Goal: Check status: Check status

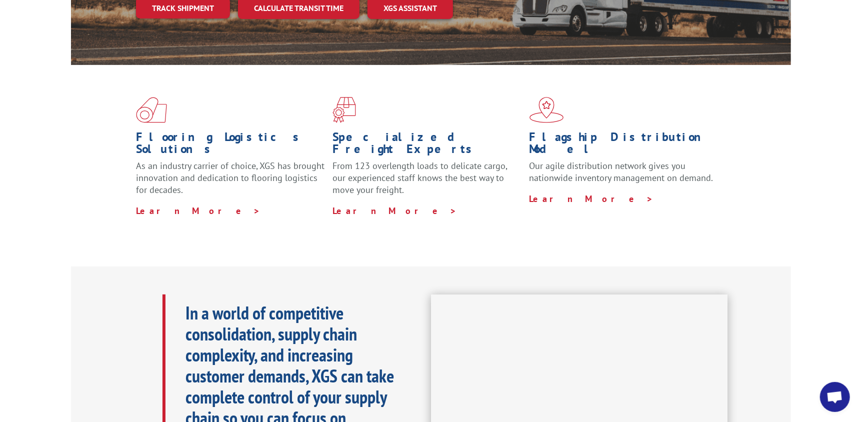
scroll to position [100, 0]
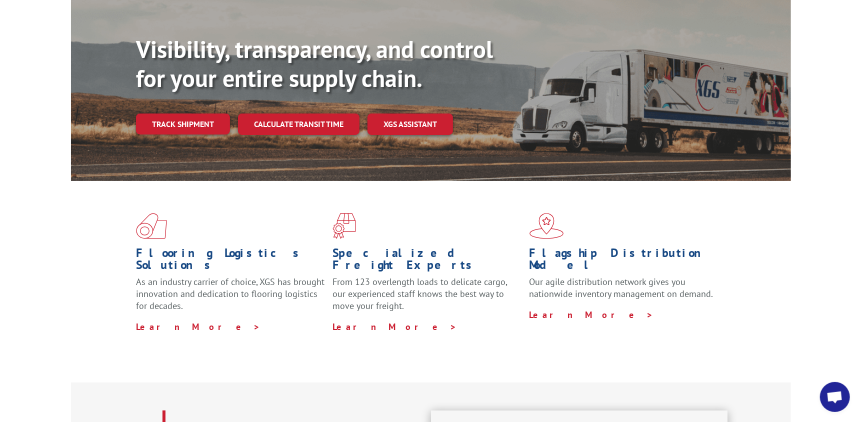
drag, startPoint x: 277, startPoint y: 294, endPoint x: 268, endPoint y: 224, distance: 70.6
click at [277, 321] on p "Learn More >" at bounding box center [230, 327] width 189 height 12
click at [186, 113] on link "Track shipment" at bounding box center [183, 123] width 94 height 21
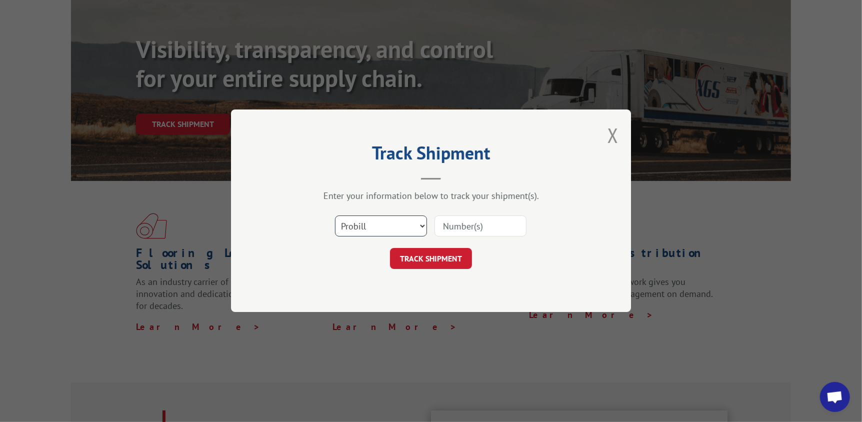
click at [393, 226] on select "Select category... Probill BOL PO" at bounding box center [381, 226] width 92 height 21
select select "bol"
click at [335, 216] on select "Select category... Probill BOL PO" at bounding box center [381, 226] width 92 height 21
drag, startPoint x: 6, startPoint y: 274, endPoint x: 316, endPoint y: 416, distance: 340.7
click at [7, 277] on div "Track Shipment Enter your information below to track your shipment(s). Select c…" at bounding box center [431, 211] width 862 height 422
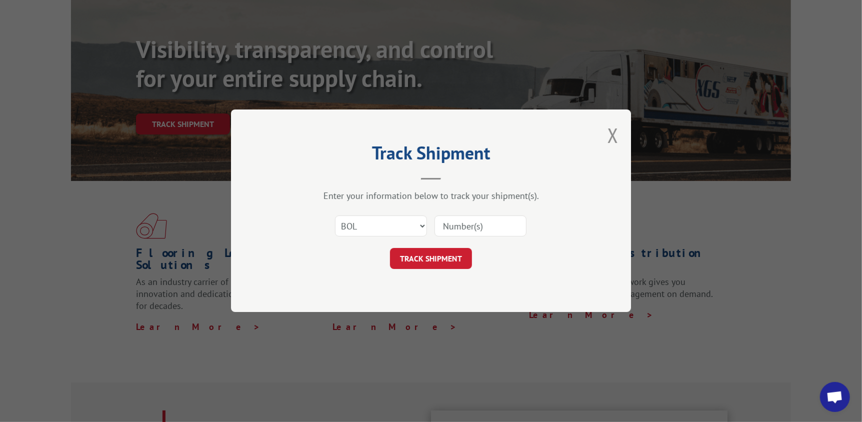
click at [466, 226] on input at bounding box center [480, 226] width 92 height 21
paste input "2839712"
type input "2839712"
click button "TRACK SHIPMENT" at bounding box center [431, 258] width 82 height 21
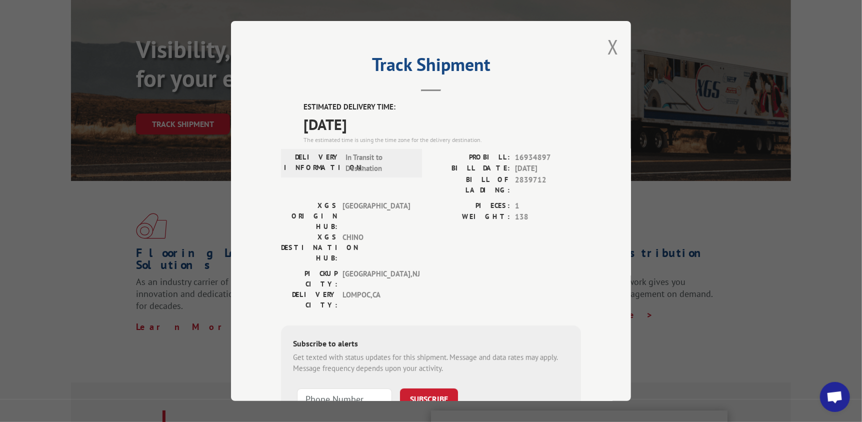
click at [419, 219] on div "XGS ORIGIN HUB: BALTIMORE XGS DESTINATION HUB: CHINO PIECES: 1 WEIGHT: 138" at bounding box center [431, 234] width 300 height 68
drag, startPoint x: 590, startPoint y: 207, endPoint x: 570, endPoint y: 200, distance: 21.7
click at [588, 206] on div "Track Shipment ESTIMATED DELIVERY TIME: [DATE] The estimated time is using the …" at bounding box center [431, 211] width 400 height 380
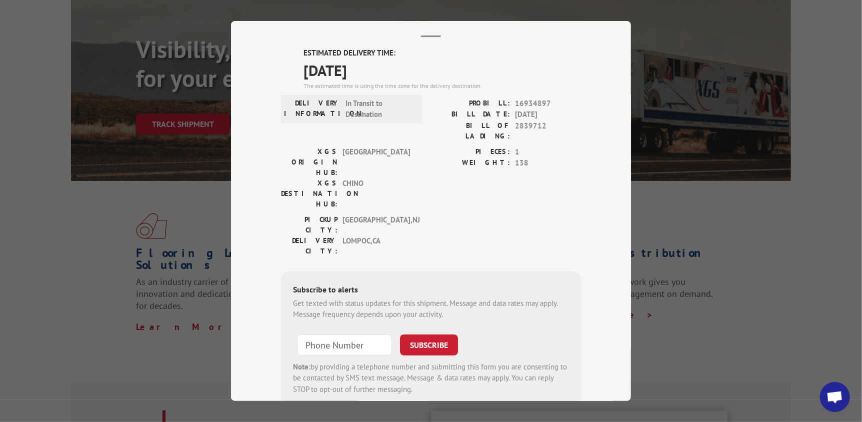
scroll to position [69, 0]
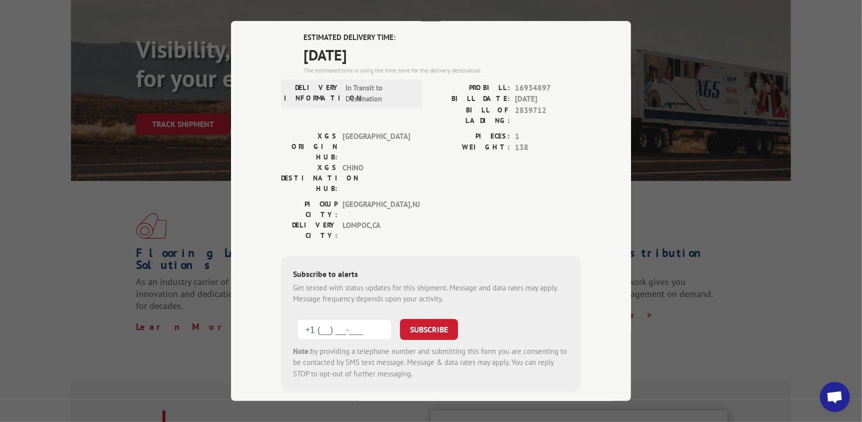
click at [364, 319] on input "+1 (___) ___-____" at bounding box center [344, 329] width 95 height 21
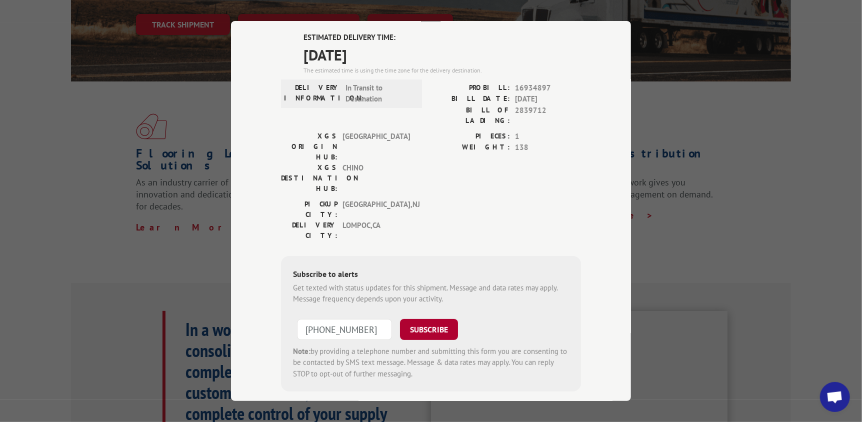
scroll to position [200, 0]
type input "[PHONE_NUMBER]"
click at [421, 319] on button "SUBSCRIBE" at bounding box center [429, 329] width 58 height 21
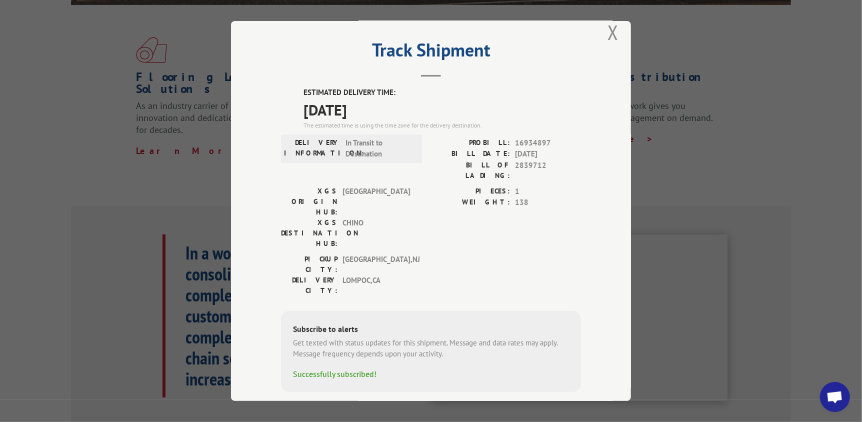
scroll to position [300, 0]
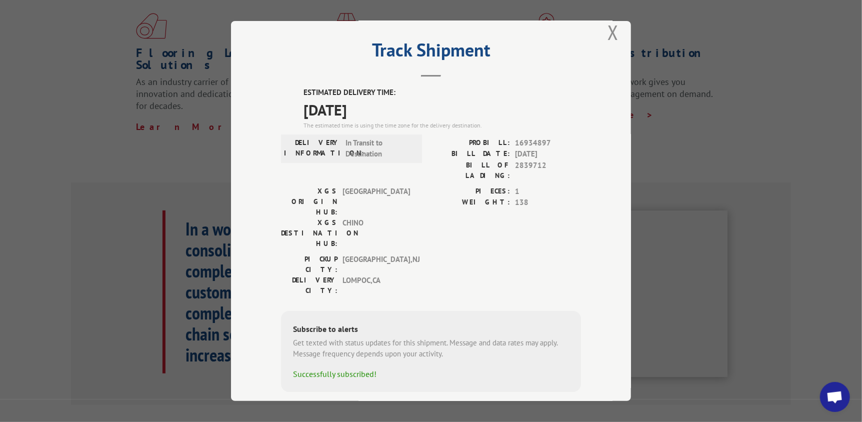
drag, startPoint x: 561, startPoint y: 66, endPoint x: 552, endPoint y: 70, distance: 10.3
click at [561, 66] on header "Track Shipment" at bounding box center [431, 60] width 300 height 34
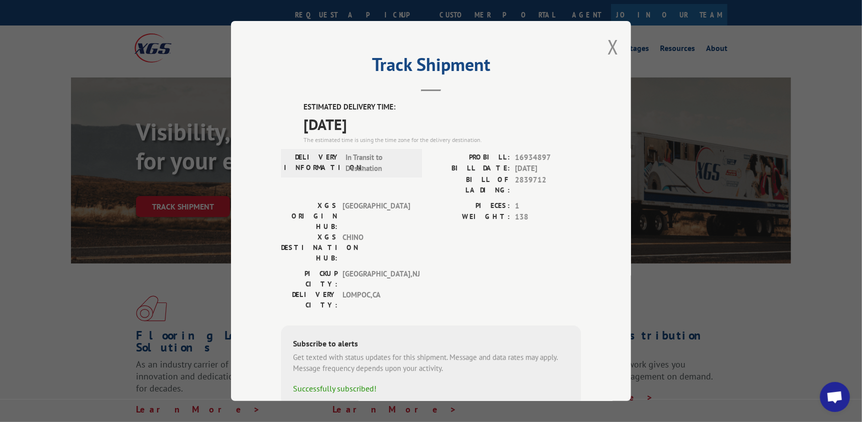
scroll to position [0, 0]
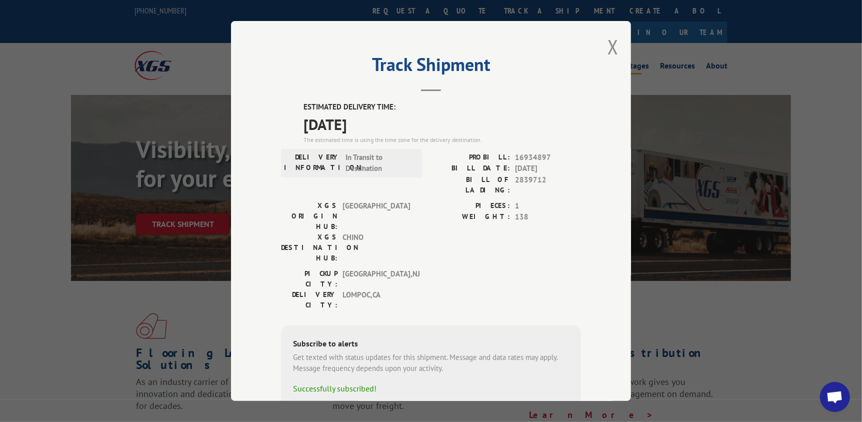
click at [609, 45] on button "Close modal" at bounding box center [612, 46] width 11 height 26
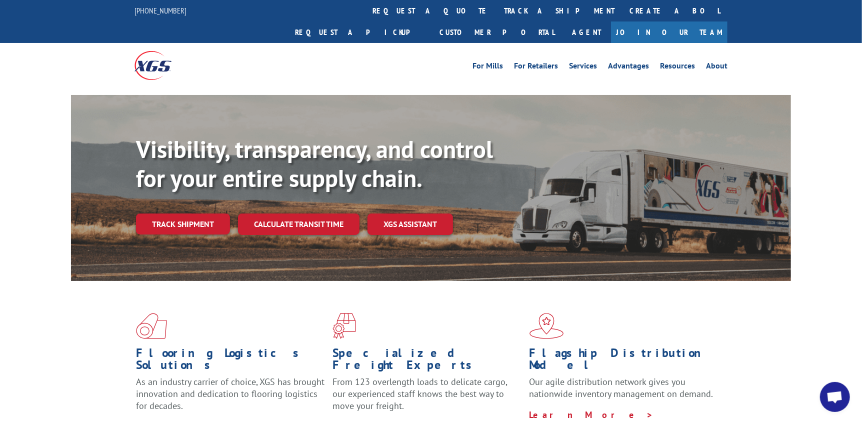
click at [29, 312] on div "Flooring Logistics Solutions As an industry carrier of choice, XGS has brought …" at bounding box center [431, 381] width 862 height 201
click at [14, 43] on div "For [PERSON_NAME] For Retailers Services Advantages Resources About For [PERSON…" at bounding box center [431, 65] width 862 height 44
click at [0, 140] on div "Visibility, transparency, and control for your entire supply chain. Track shipm…" at bounding box center [431, 197] width 862 height 205
click at [37, 139] on div "Visibility, transparency, and control for your entire supply chain. Track shipm…" at bounding box center [431, 197] width 862 height 205
click at [818, 158] on div "Visibility, transparency, and control for your entire supply chain. Track shipm…" at bounding box center [431, 197] width 862 height 205
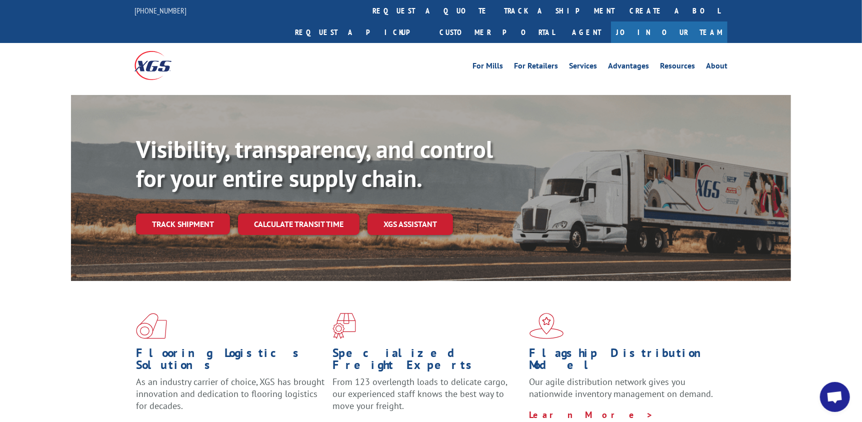
click at [818, 157] on div "Visibility, transparency, and control for your entire supply chain. Track shipm…" at bounding box center [431, 197] width 862 height 205
click at [853, 179] on div "Visibility, transparency, and control for your entire supply chain. Track shipm…" at bounding box center [431, 197] width 862 height 205
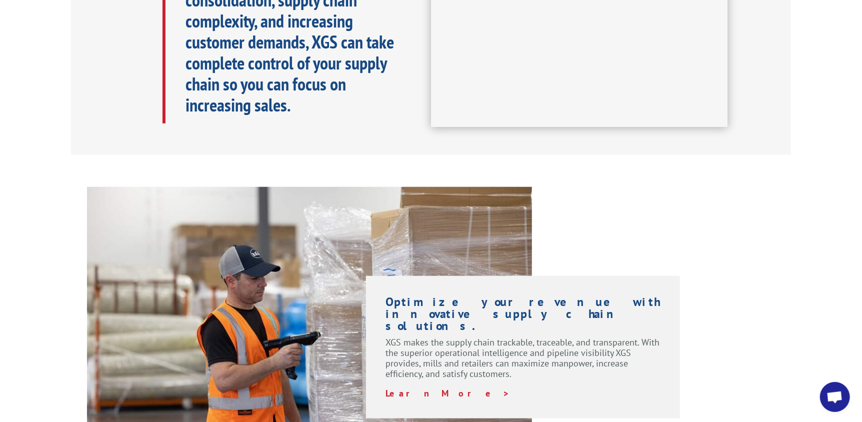
scroll to position [899, 0]
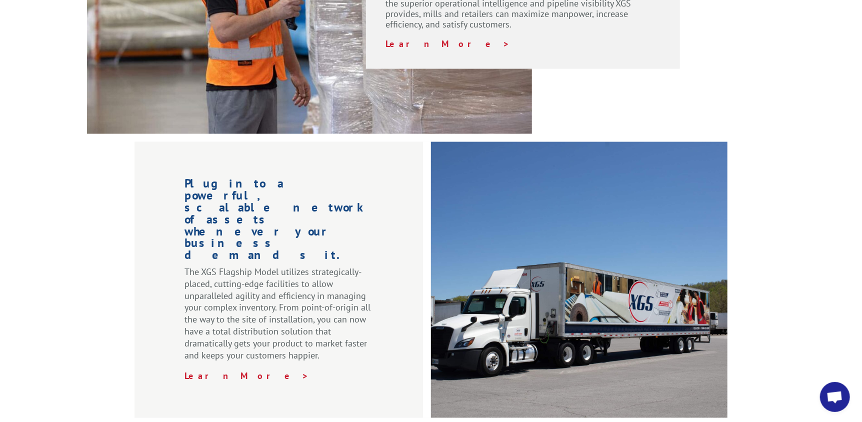
click at [818, 266] on div "Plug into a powerful, scalable network of assets whenever your business demands…" at bounding box center [431, 416] width 862 height 548
click at [795, 264] on div "Plug into a powerful, scalable network of assets whenever your business demands…" at bounding box center [431, 416] width 862 height 548
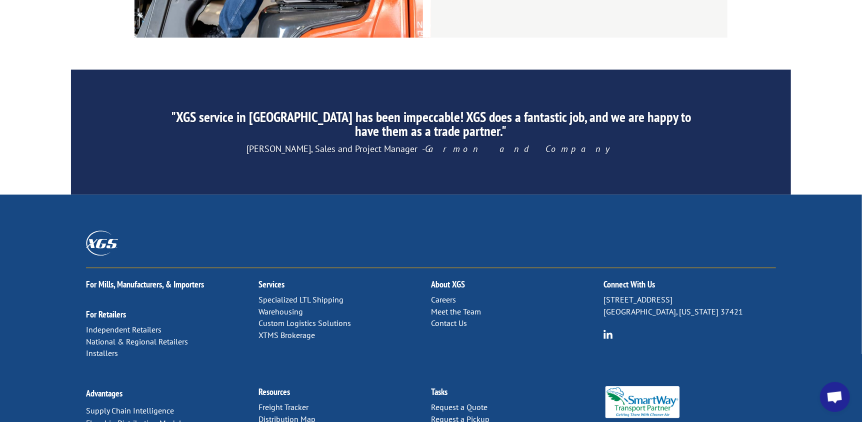
scroll to position [1556, 0]
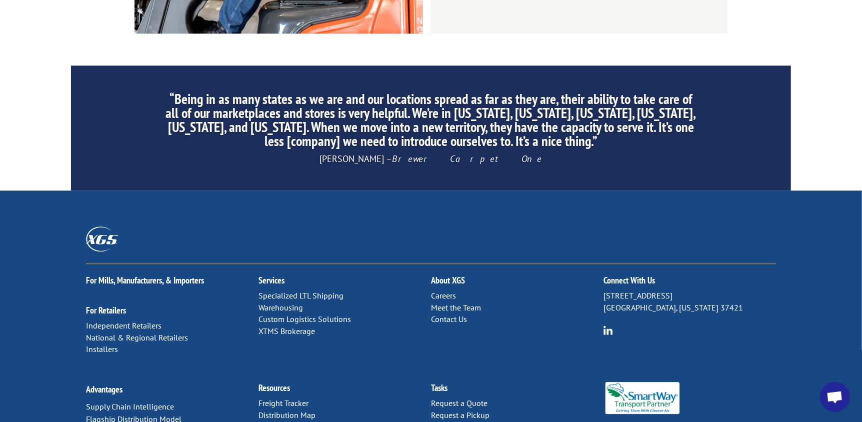
click at [748, 382] on div at bounding box center [685, 398] width 165 height 32
